Goal: Task Accomplishment & Management: Manage account settings

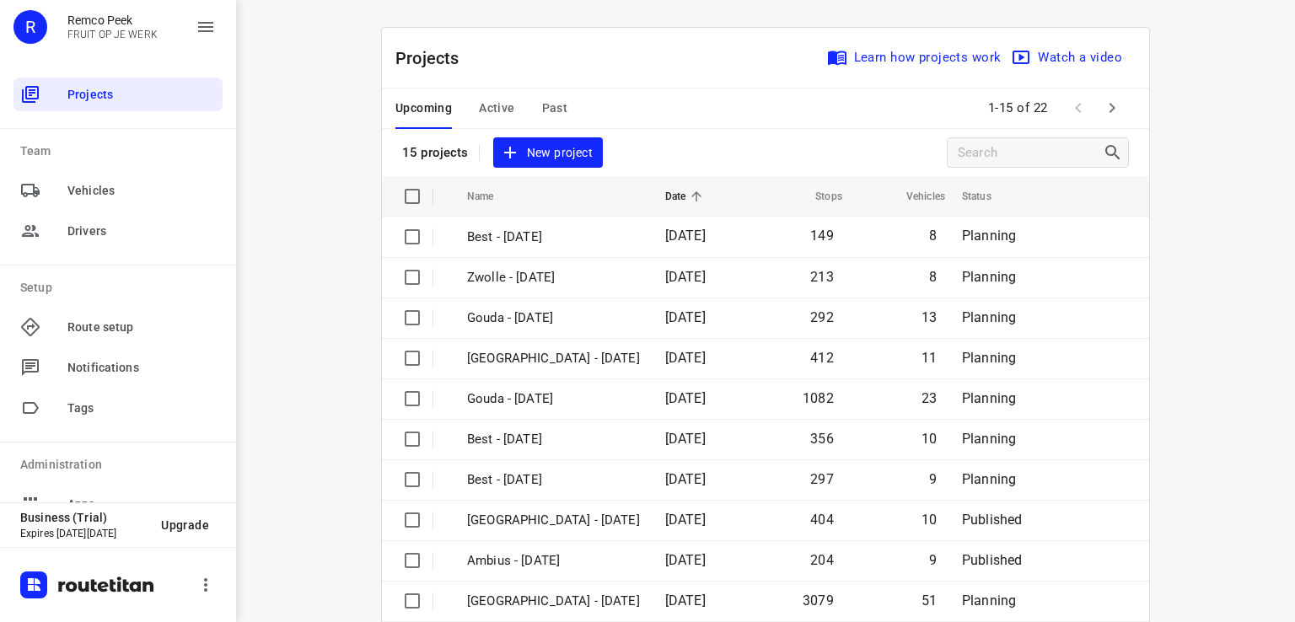
click at [489, 105] on span "Active" at bounding box center [496, 108] width 35 height 21
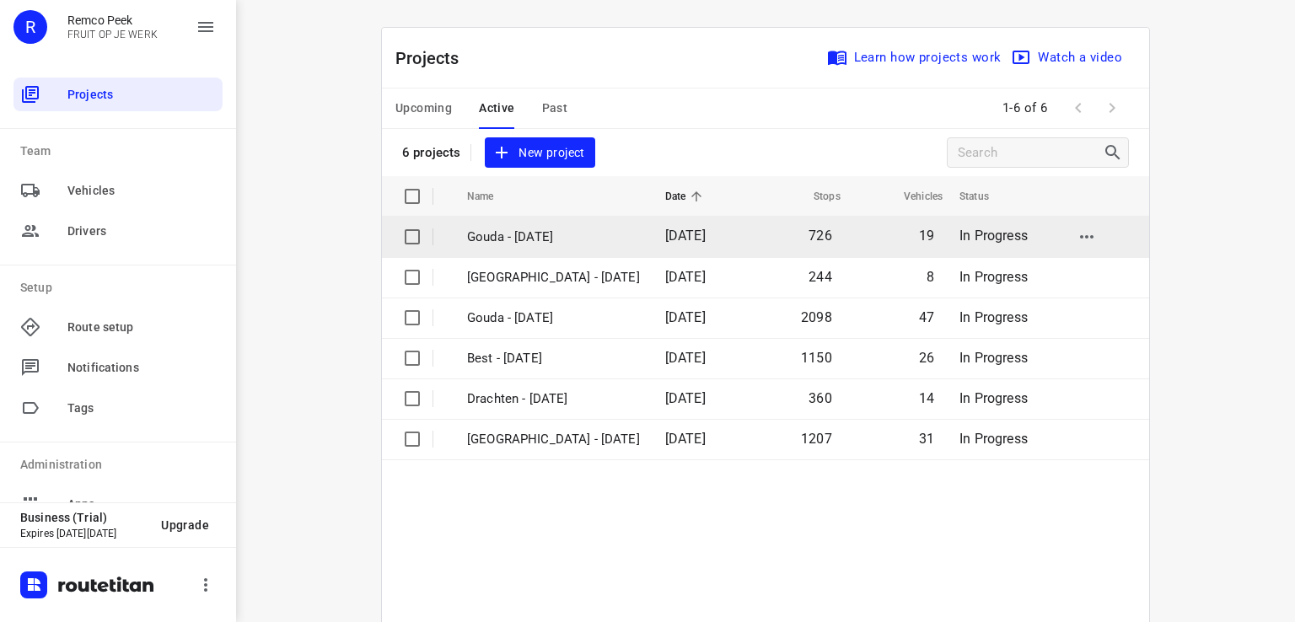
click at [568, 246] on td "Gouda - [DATE]" at bounding box center [550, 237] width 201 height 40
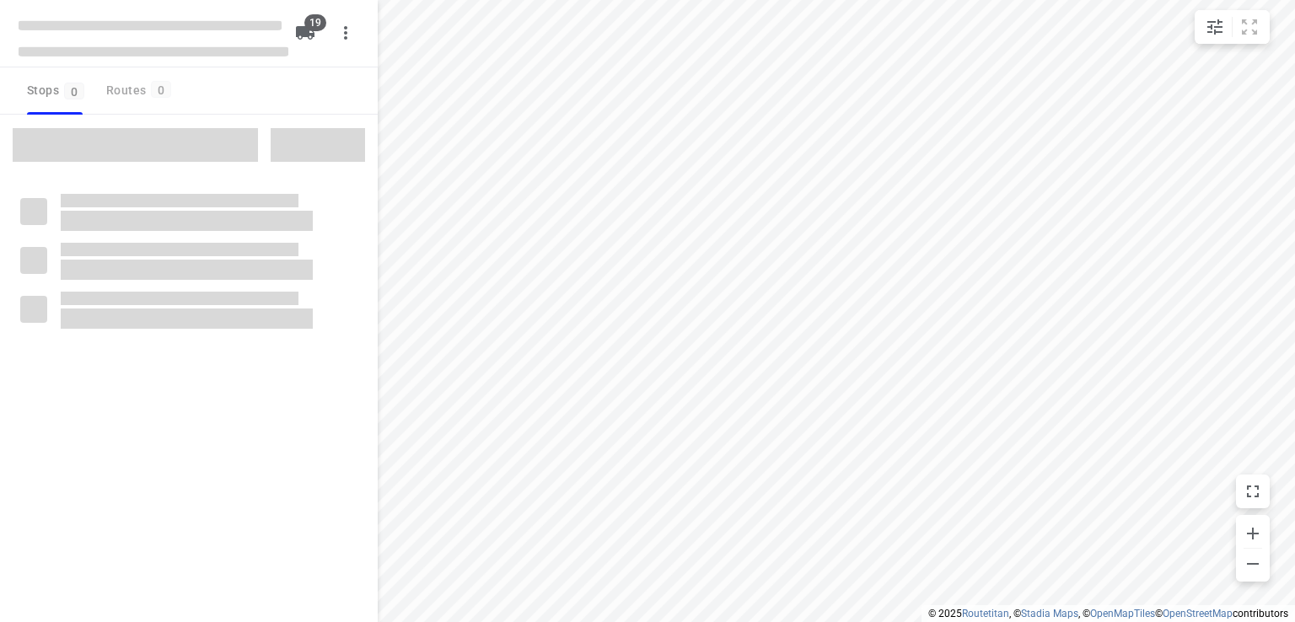
checkbox input "true"
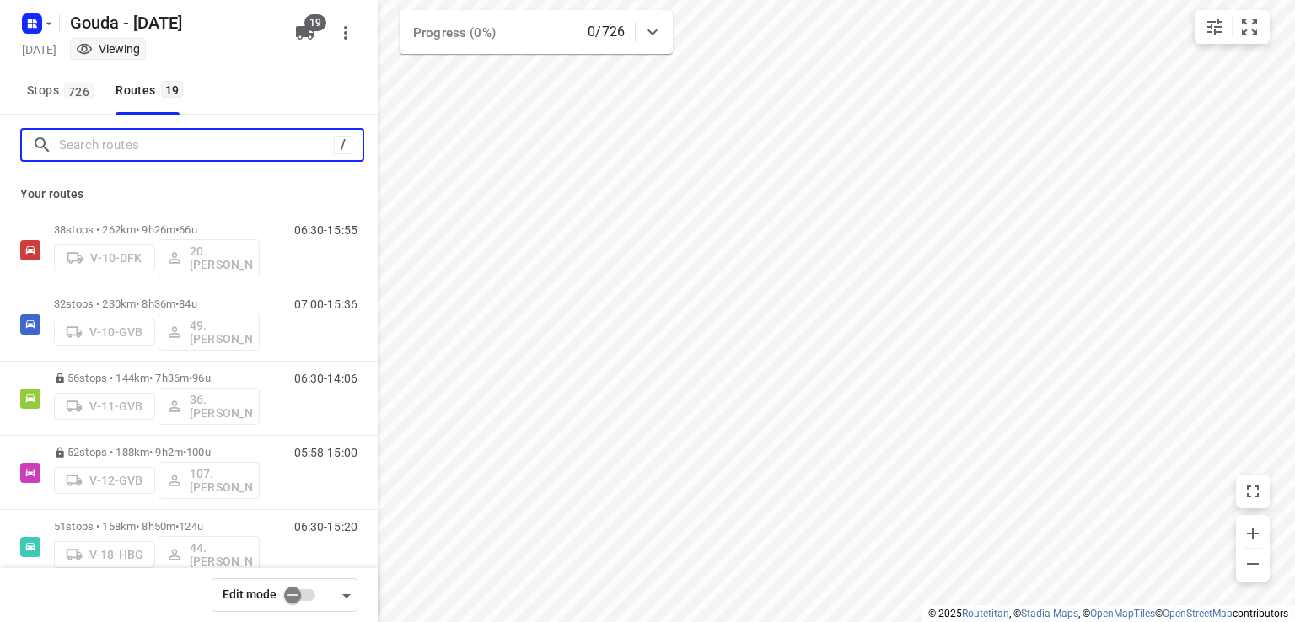
click at [147, 144] on input "Search routes" at bounding box center [196, 145] width 275 height 26
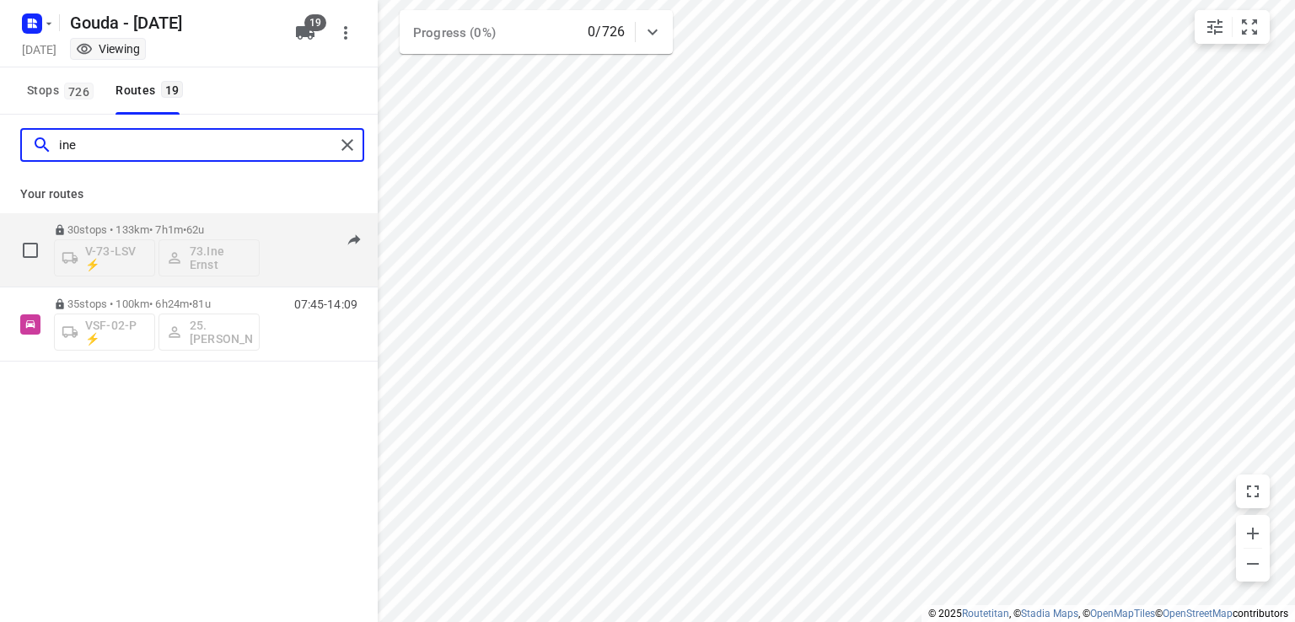
type input "ine"
click at [151, 225] on p "30 stops • 133km • 7h1m • 62u" at bounding box center [157, 229] width 206 height 13
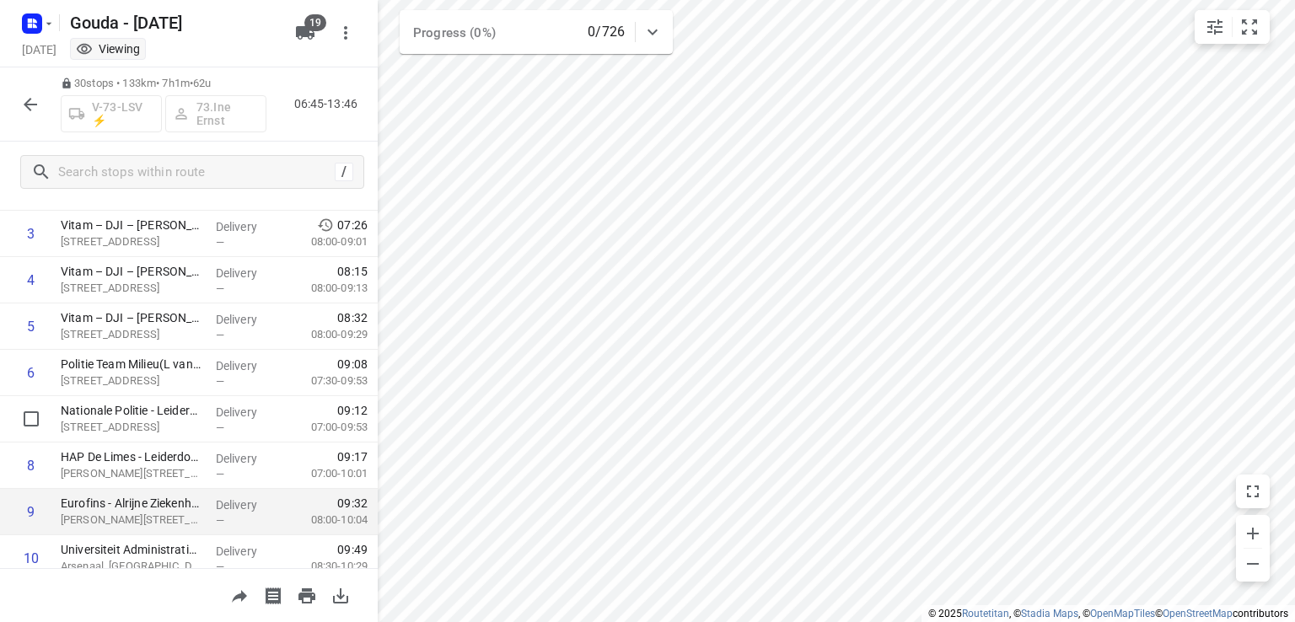
scroll to position [253, 0]
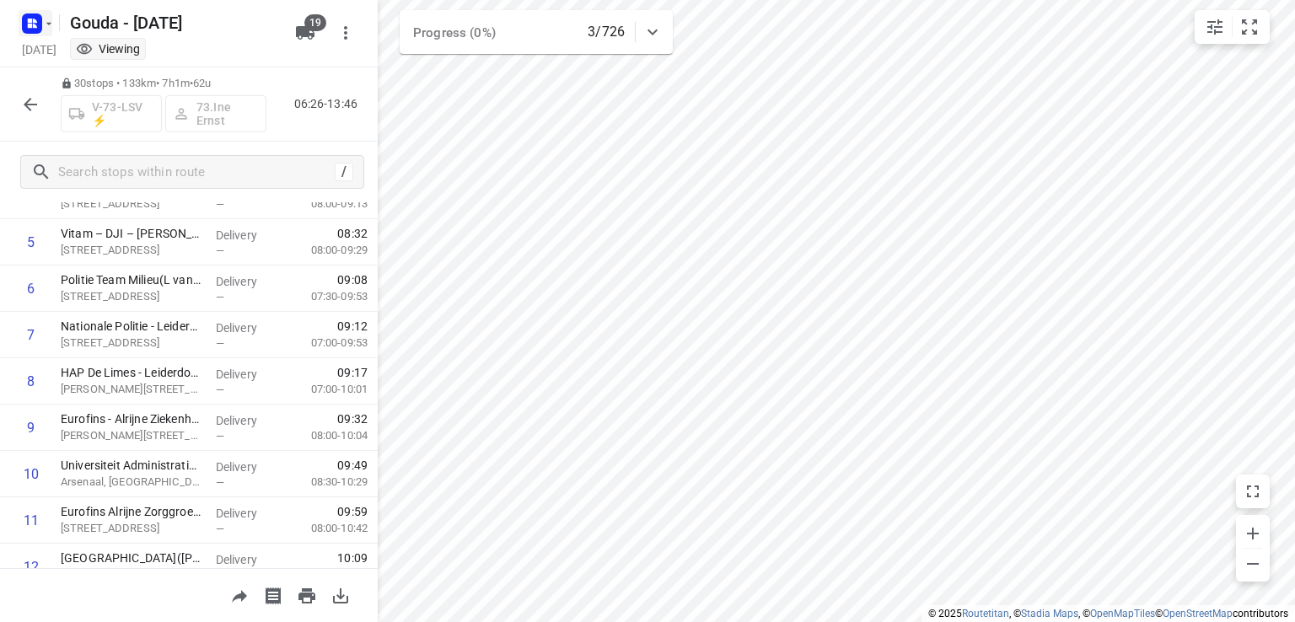
click at [51, 28] on icon "button" at bounding box center [48, 23] width 13 height 13
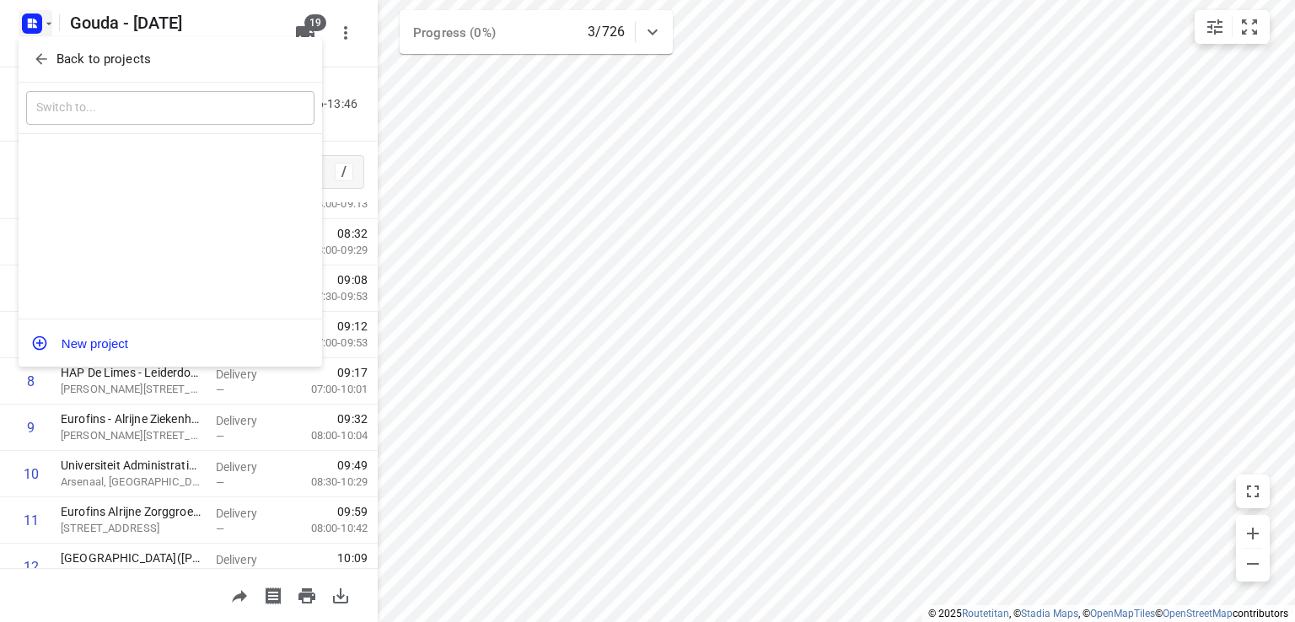
click at [92, 72] on button "Back to projects" at bounding box center [170, 60] width 288 height 28
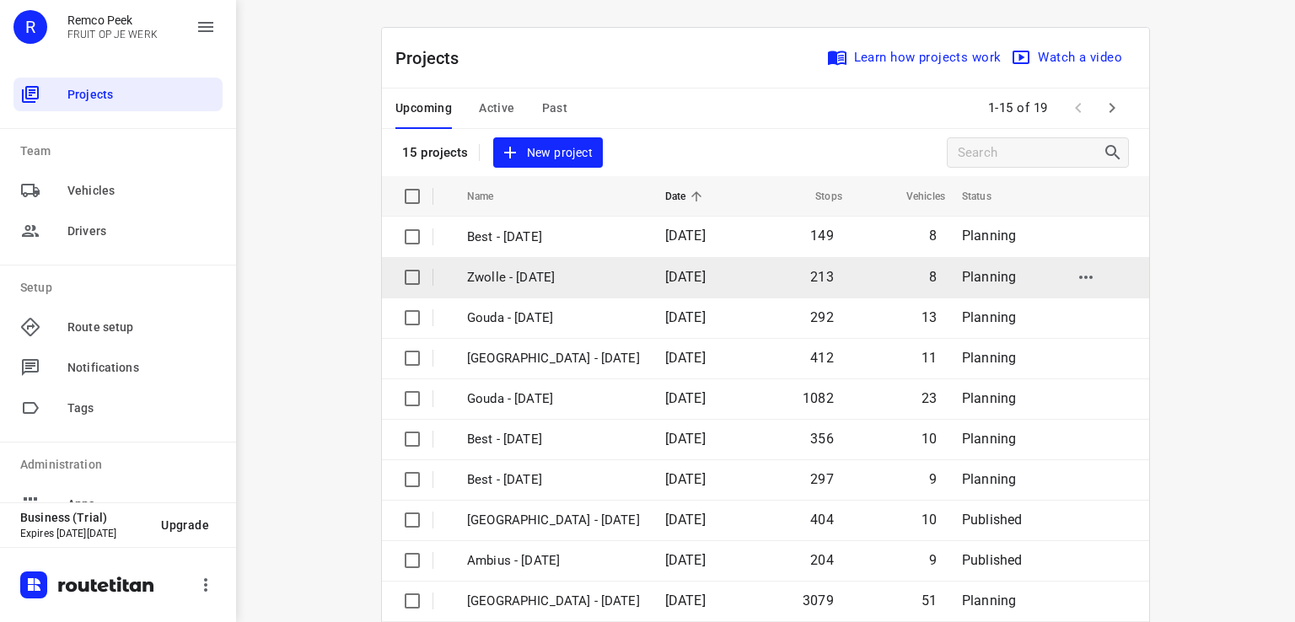
scroll to position [84, 0]
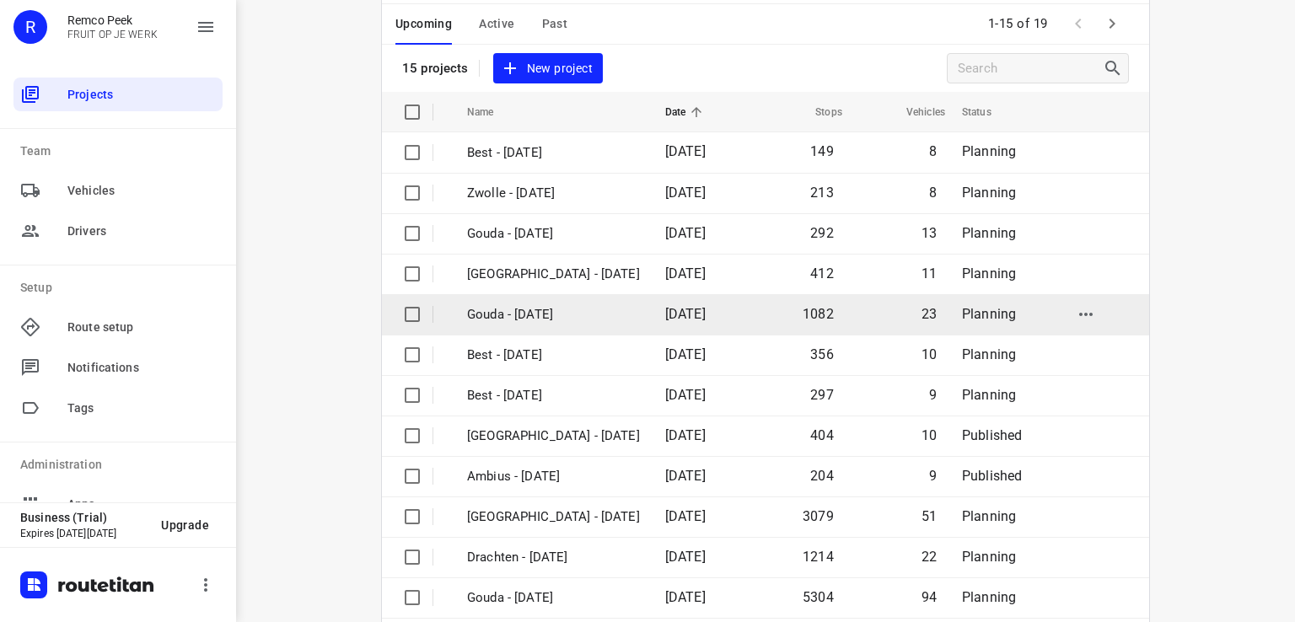
click at [594, 318] on td "Gouda - [DATE]" at bounding box center [550, 314] width 201 height 40
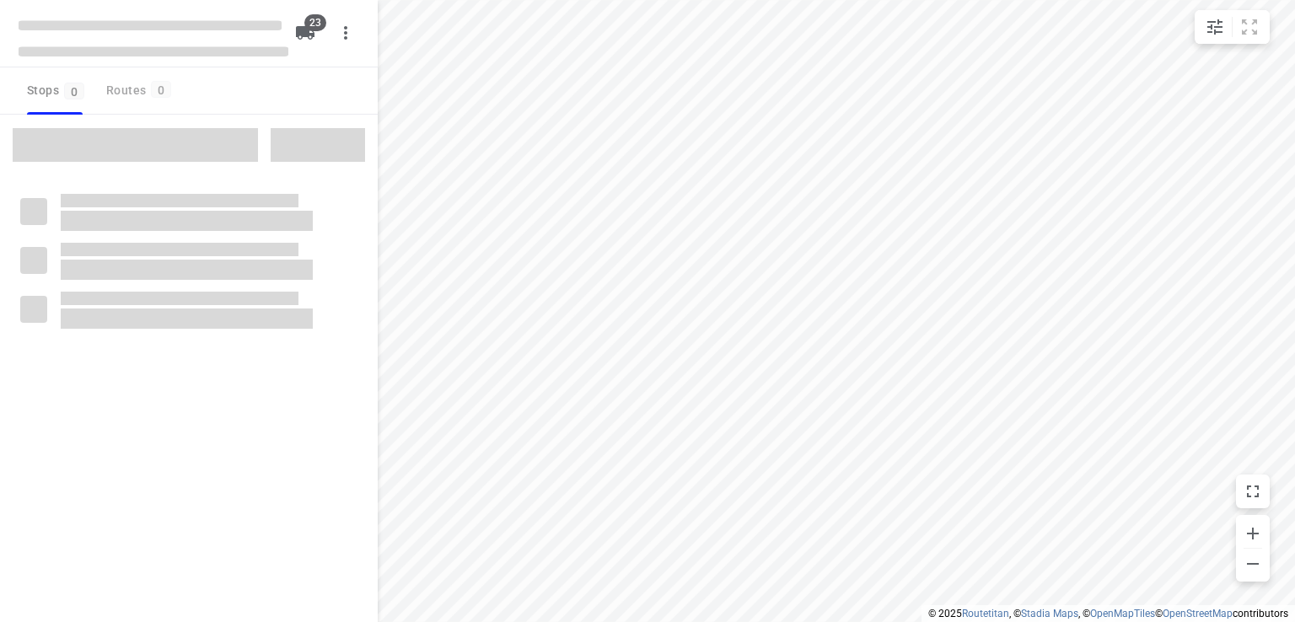
checkbox input "true"
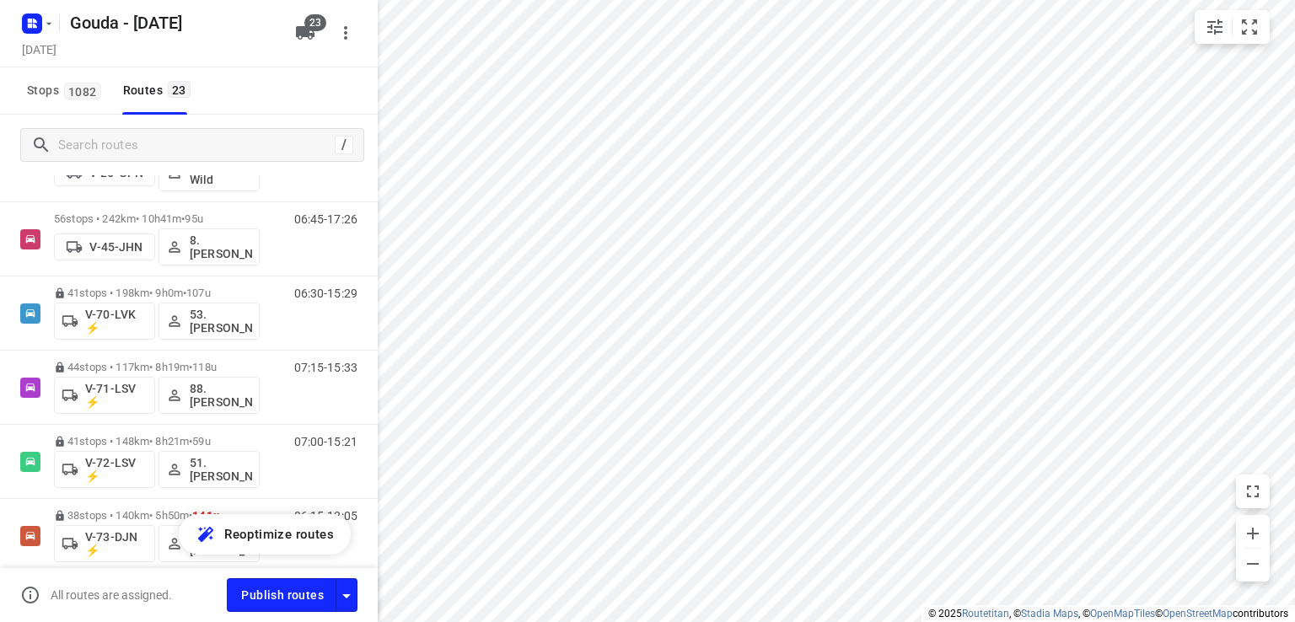
scroll to position [624, 0]
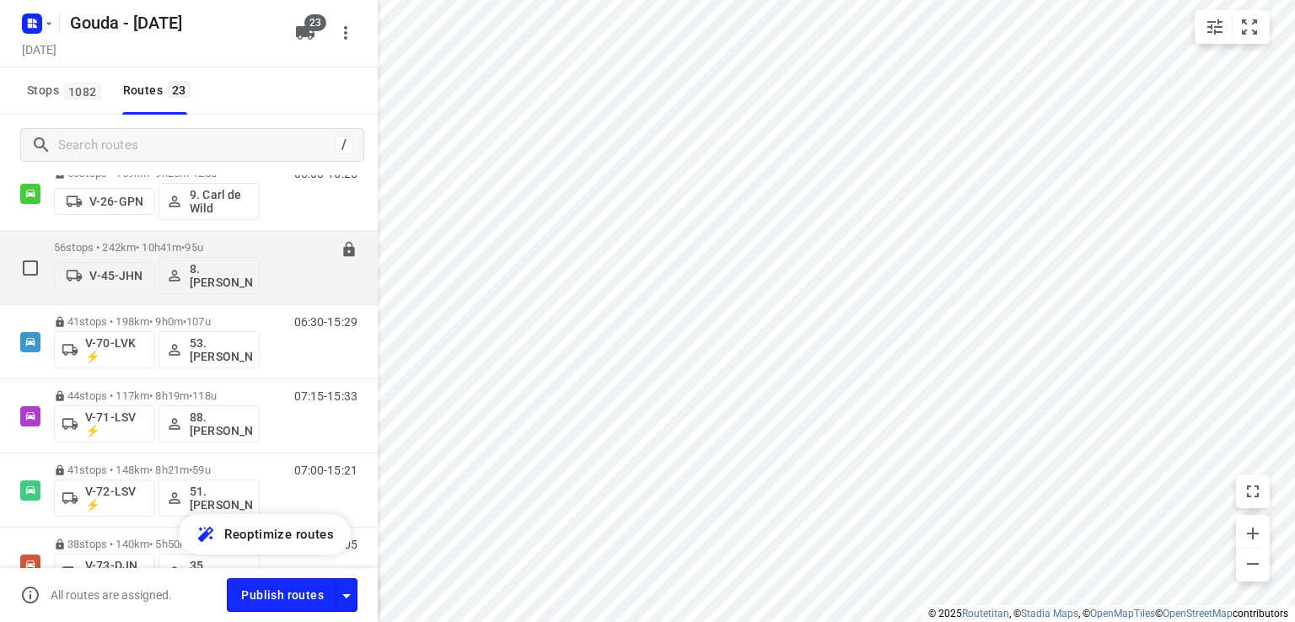
click at [239, 247] on p "56 stops • 242km • 10h41m • 95u" at bounding box center [157, 247] width 206 height 13
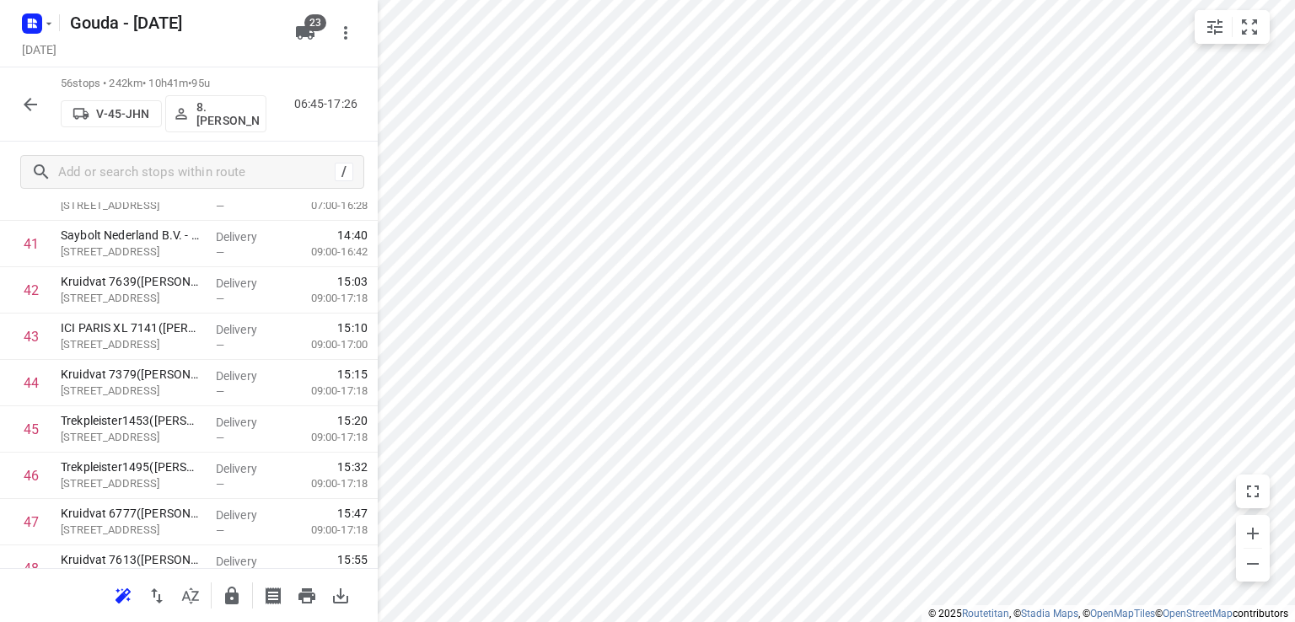
scroll to position [1903, 0]
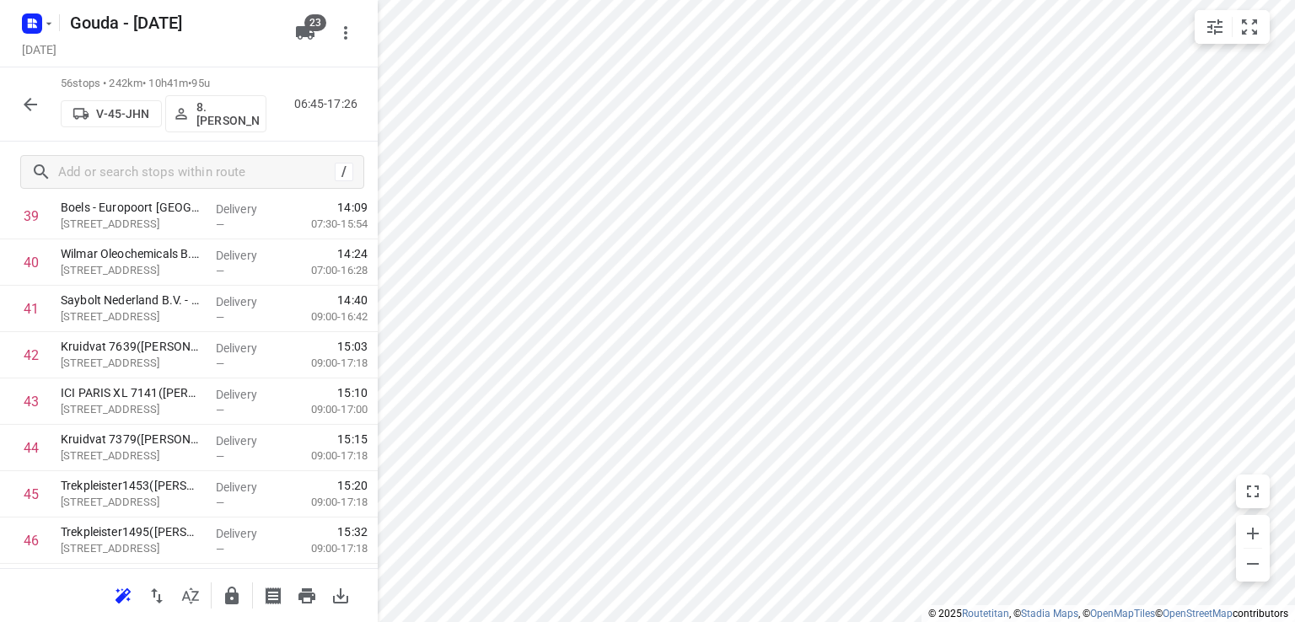
click at [29, 109] on icon "button" at bounding box center [30, 104] width 13 height 13
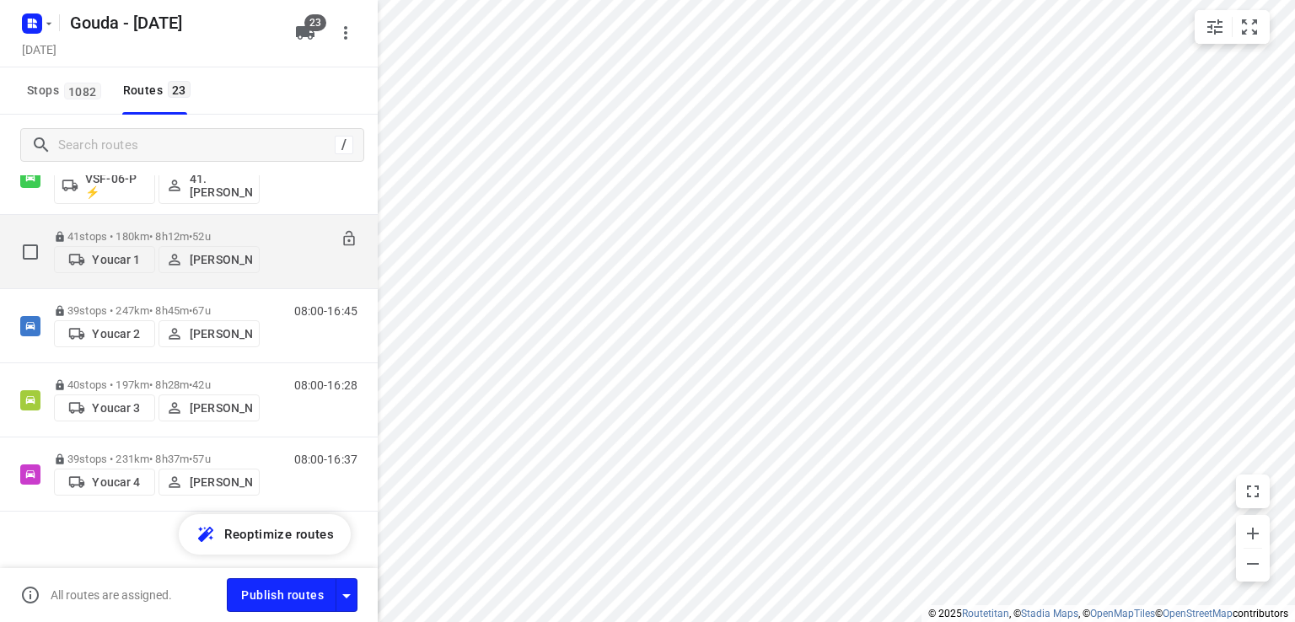
scroll to position [1466, 0]
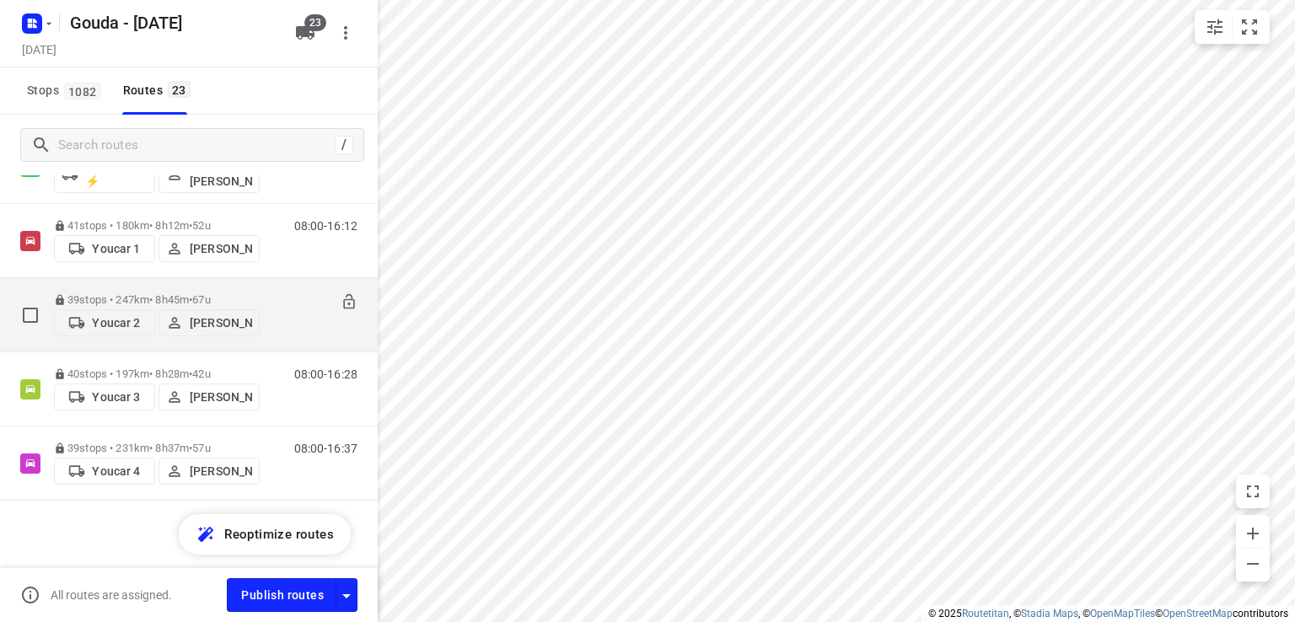
click at [179, 294] on p "39 stops • 247km • 8h45m • 67u" at bounding box center [157, 299] width 206 height 13
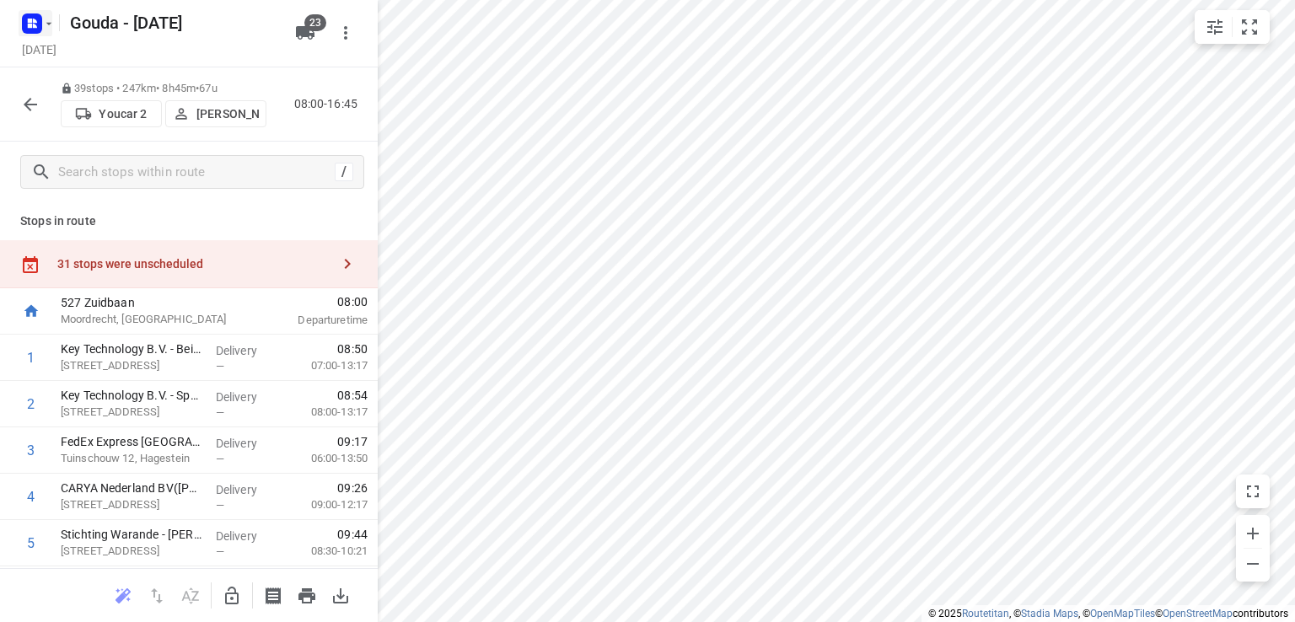
click at [33, 17] on rect "button" at bounding box center [32, 23] width 20 height 20
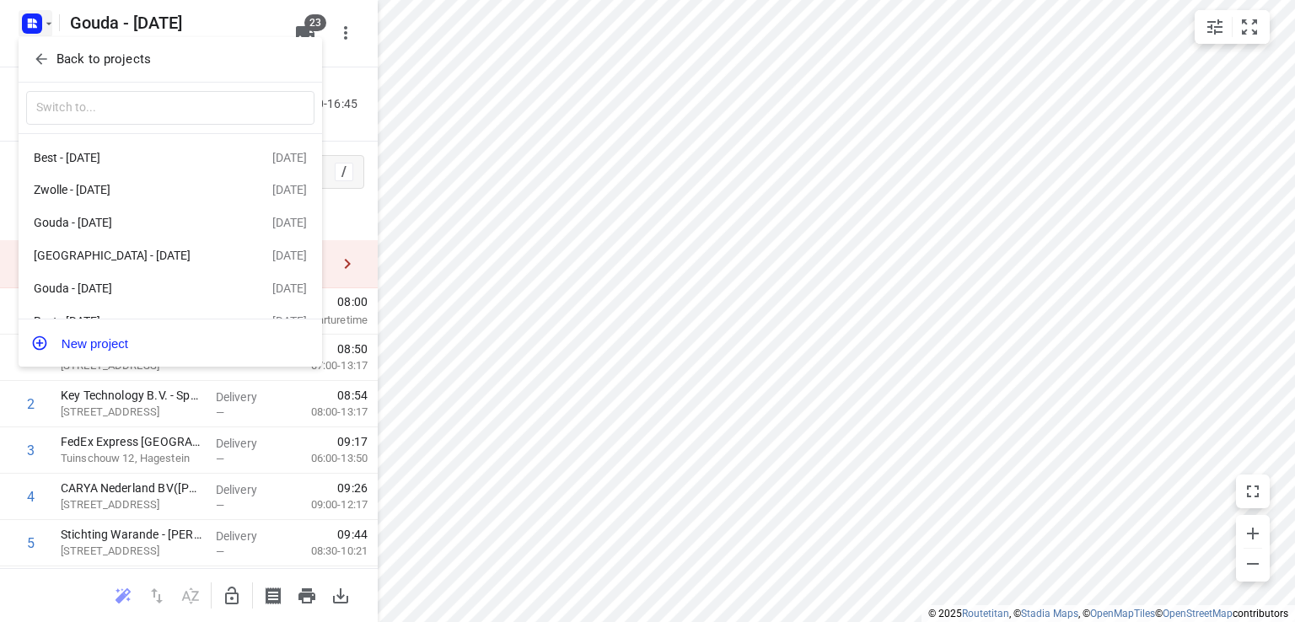
click at [72, 52] on p "Back to projects" at bounding box center [103, 59] width 94 height 19
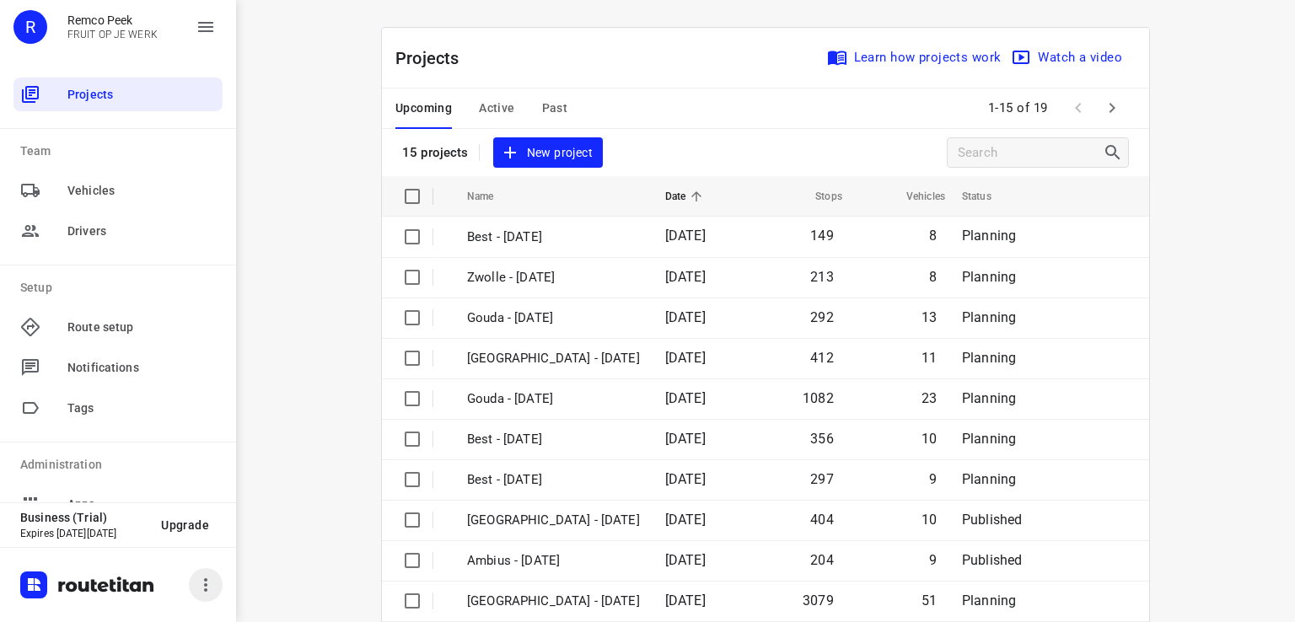
click at [202, 601] on button "button" at bounding box center [206, 585] width 34 height 34
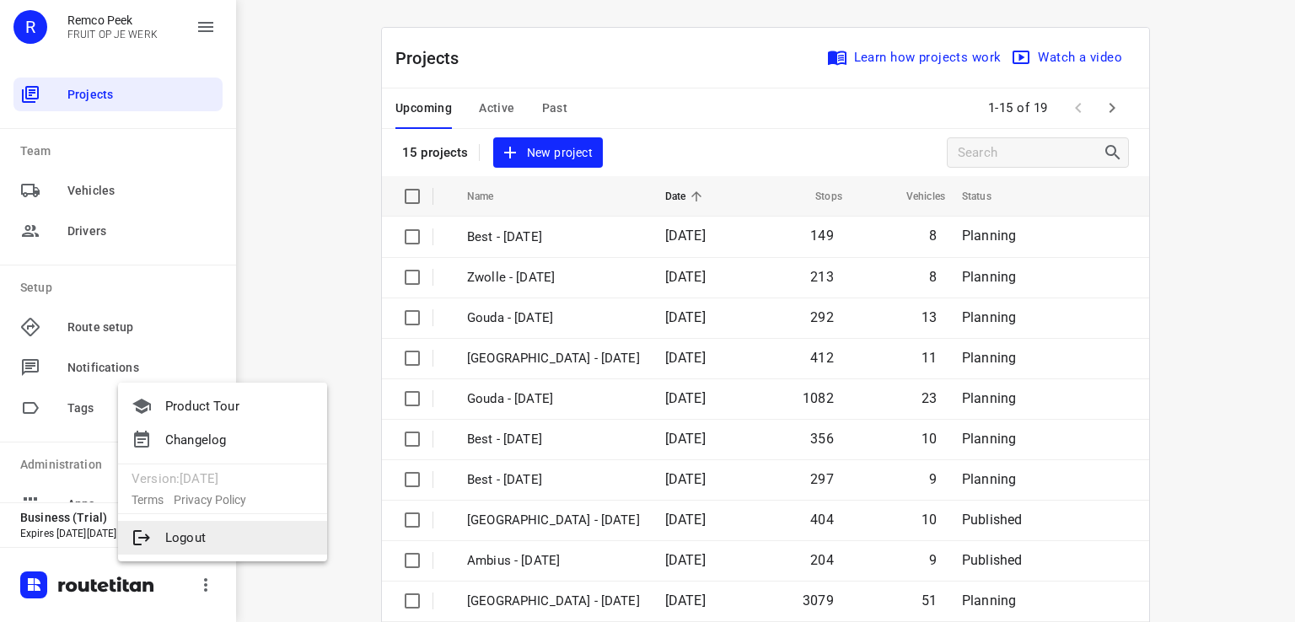
click at [239, 533] on li "Logout" at bounding box center [222, 538] width 209 height 34
